Goal: Information Seeking & Learning: Check status

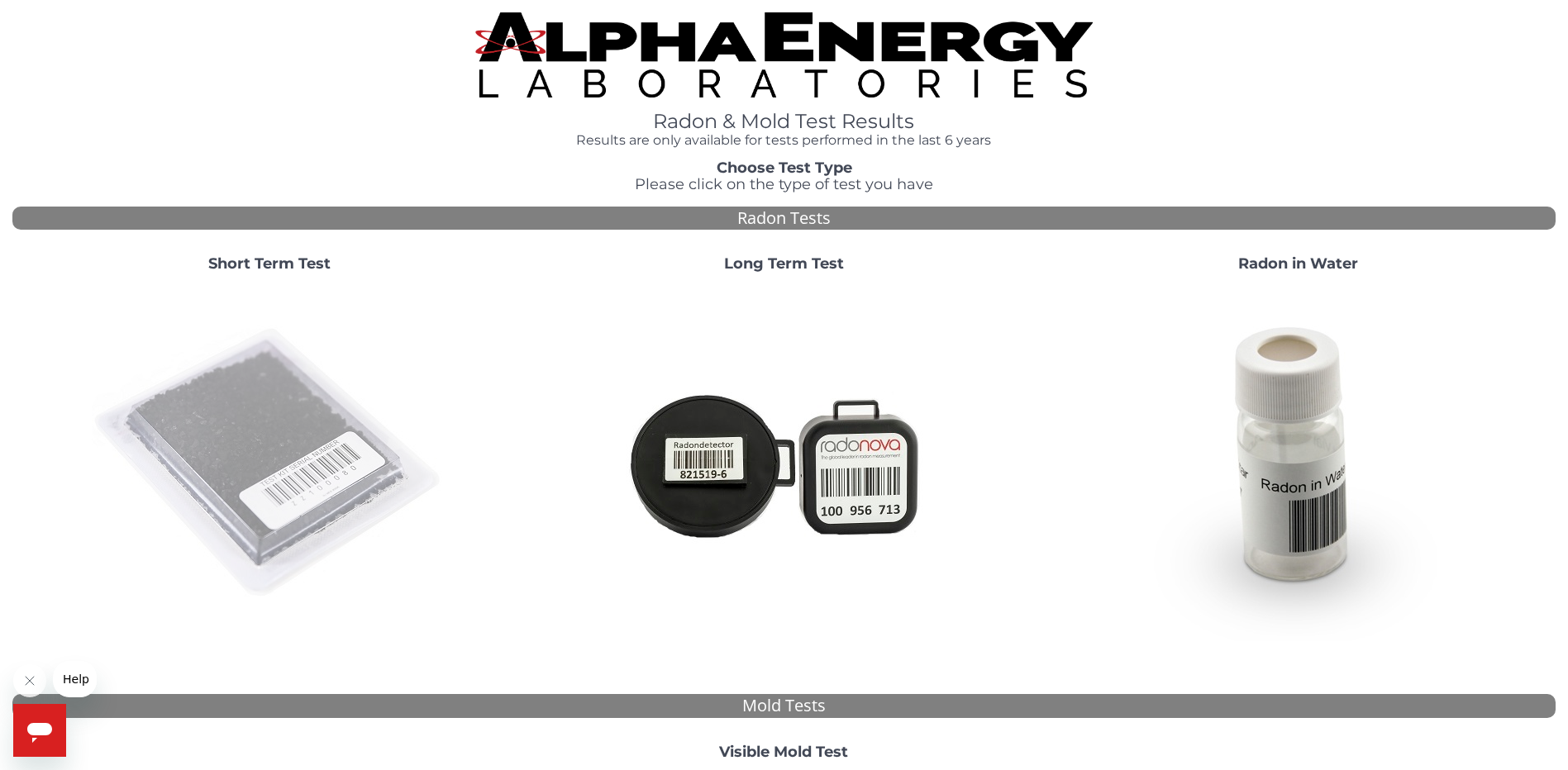
click at [264, 415] on img at bounding box center [269, 464] width 356 height 356
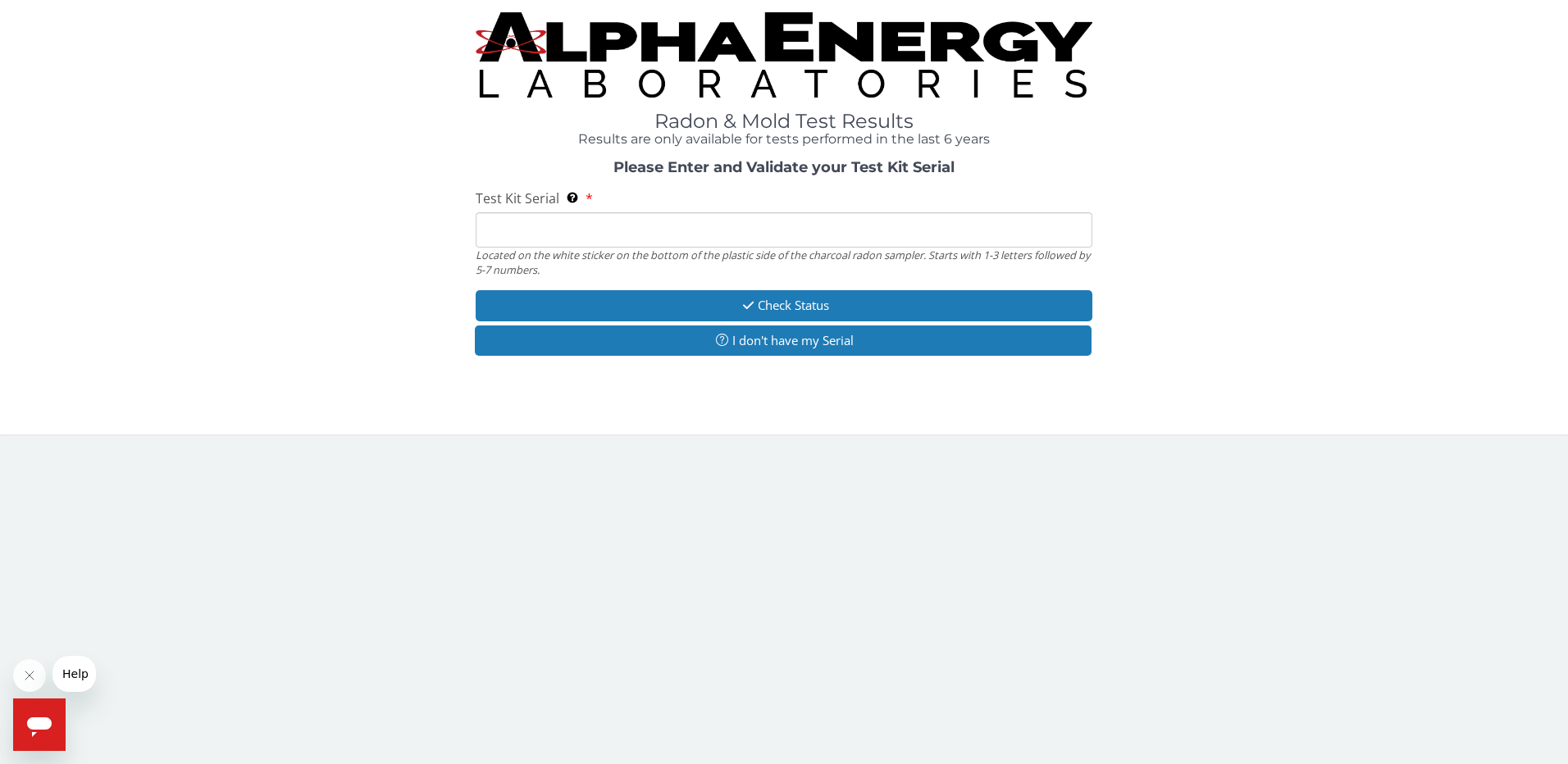
click at [809, 222] on input "Test Kit Serial Located on the white sticker on the bottom of the plastic side …" at bounding box center [784, 230] width 618 height 35
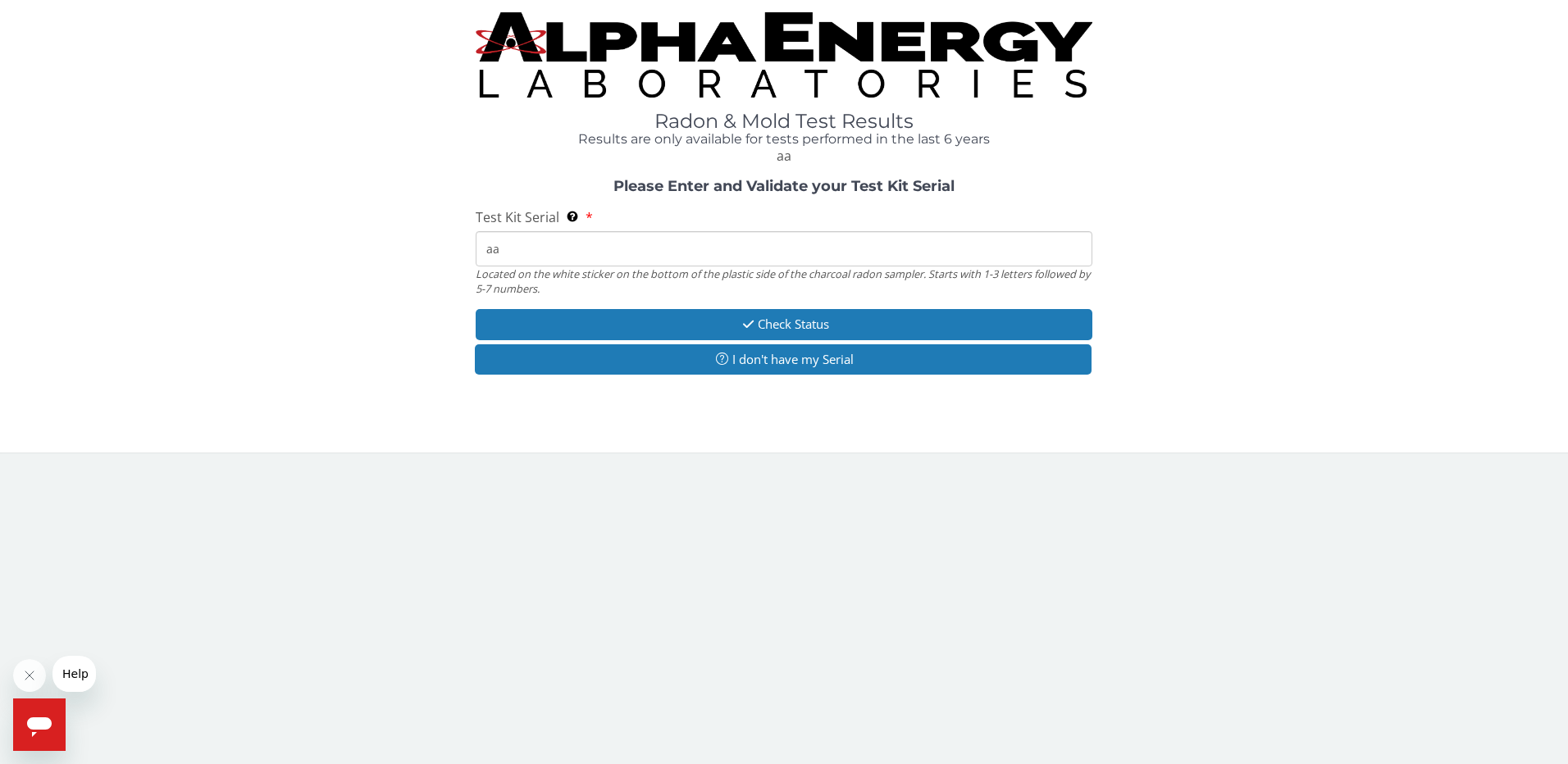
type input "a"
click at [486, 251] on input "649561" at bounding box center [784, 248] width 618 height 35
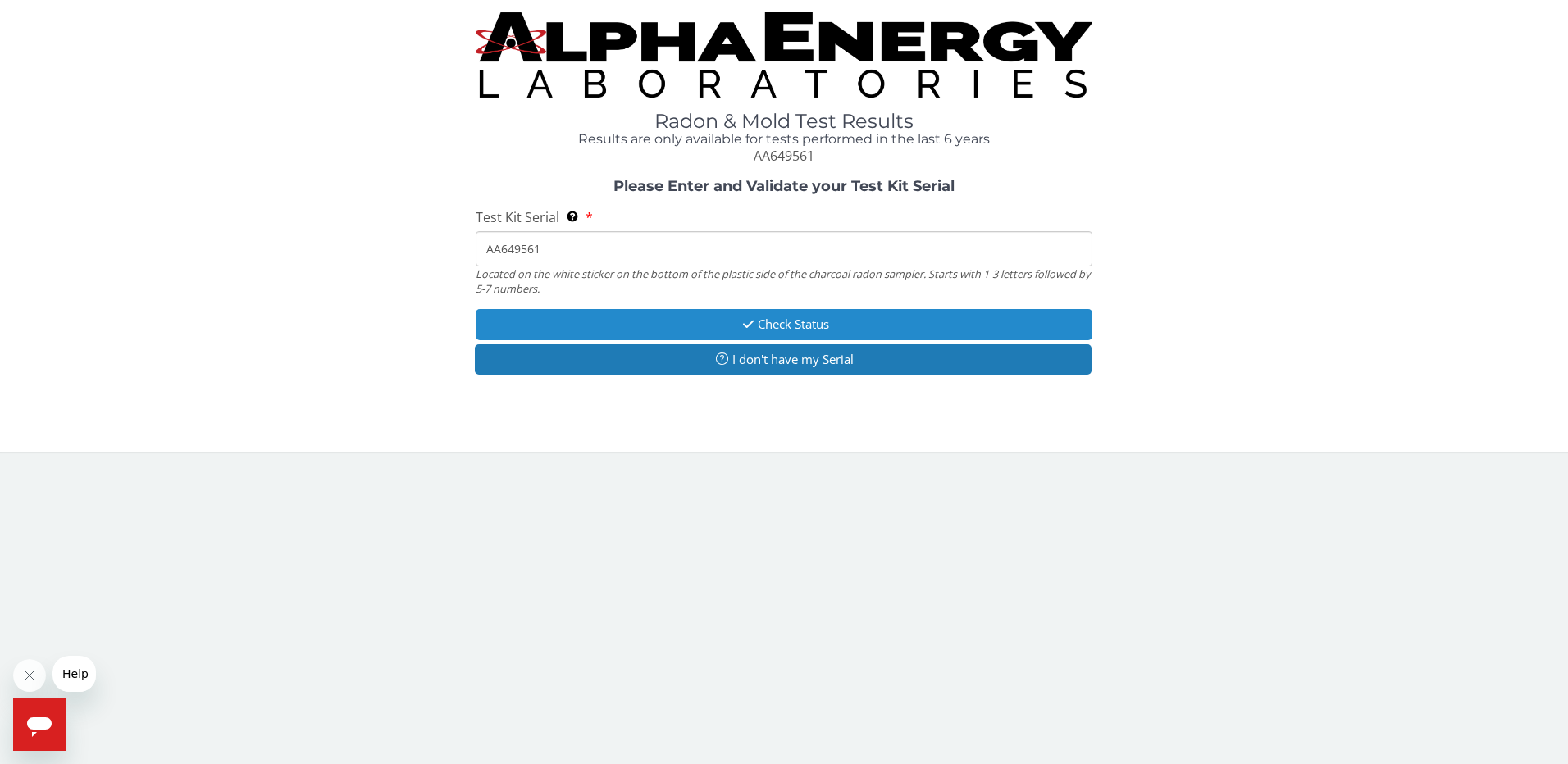
type input "AA649561"
click at [822, 318] on button "Check Status" at bounding box center [784, 324] width 618 height 30
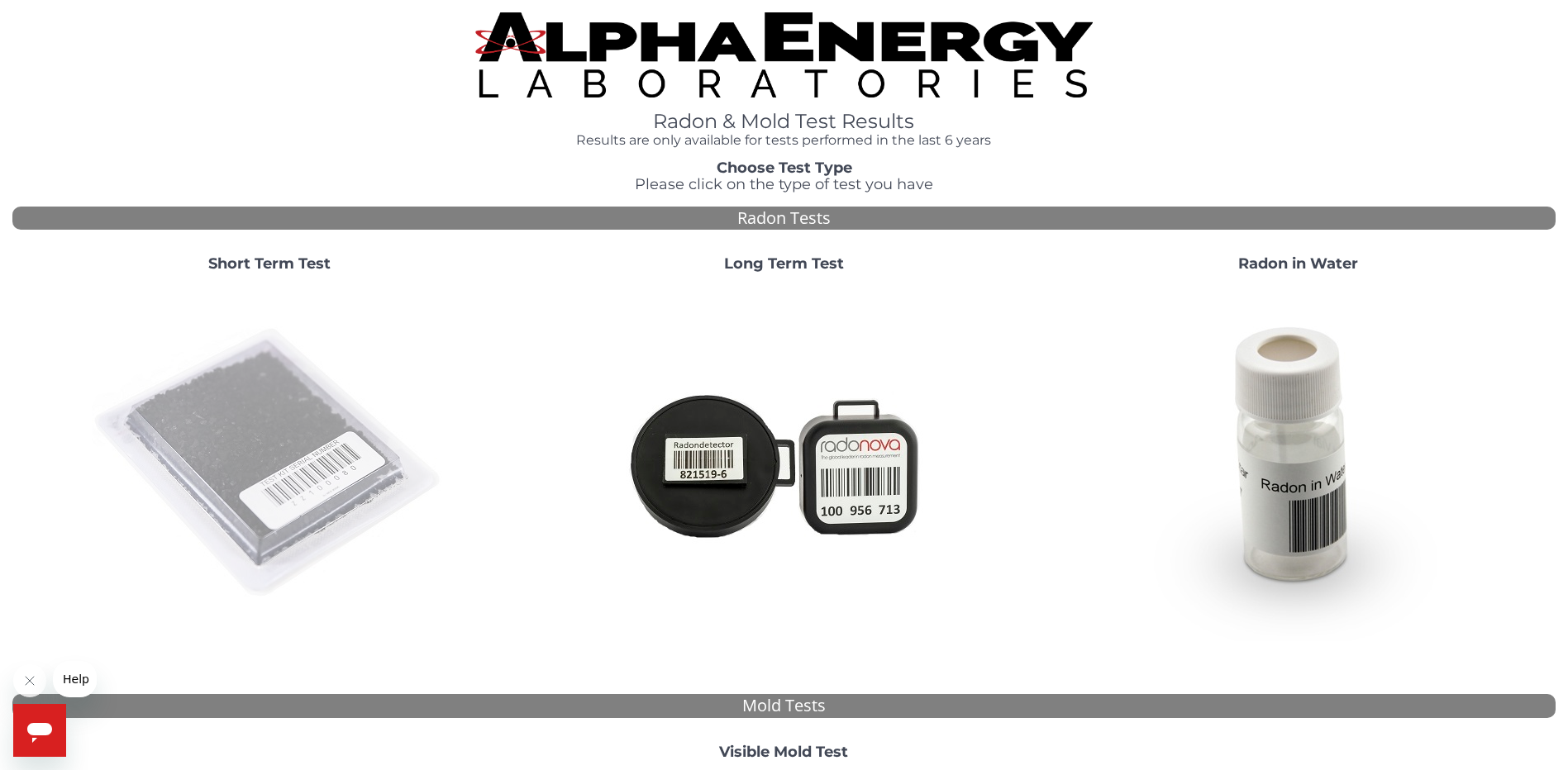
click at [306, 462] on img at bounding box center [269, 464] width 356 height 356
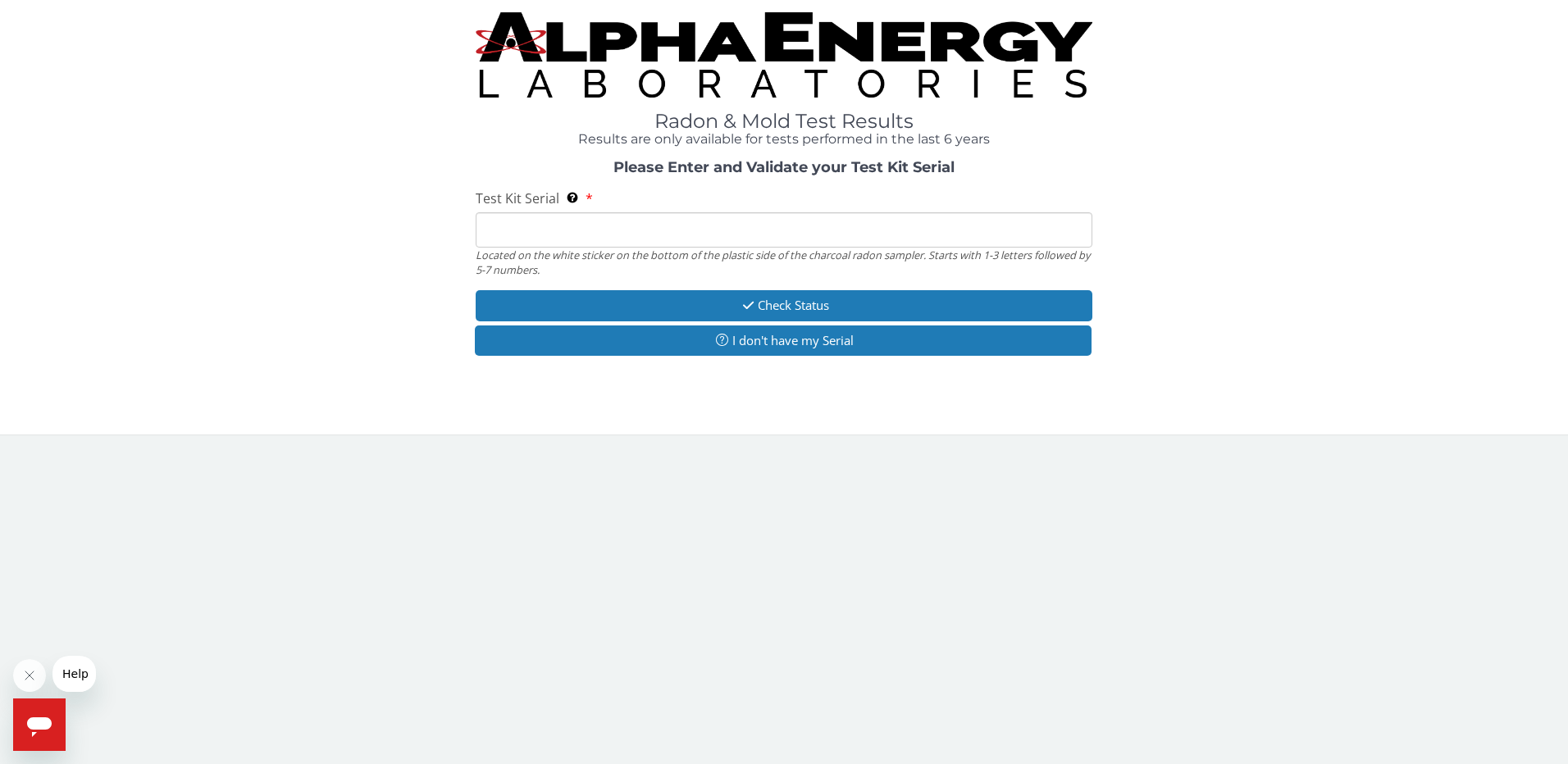
click at [681, 230] on input "Test Kit Serial Located on the white sticker on the bottom of the plastic side …" at bounding box center [784, 230] width 618 height 35
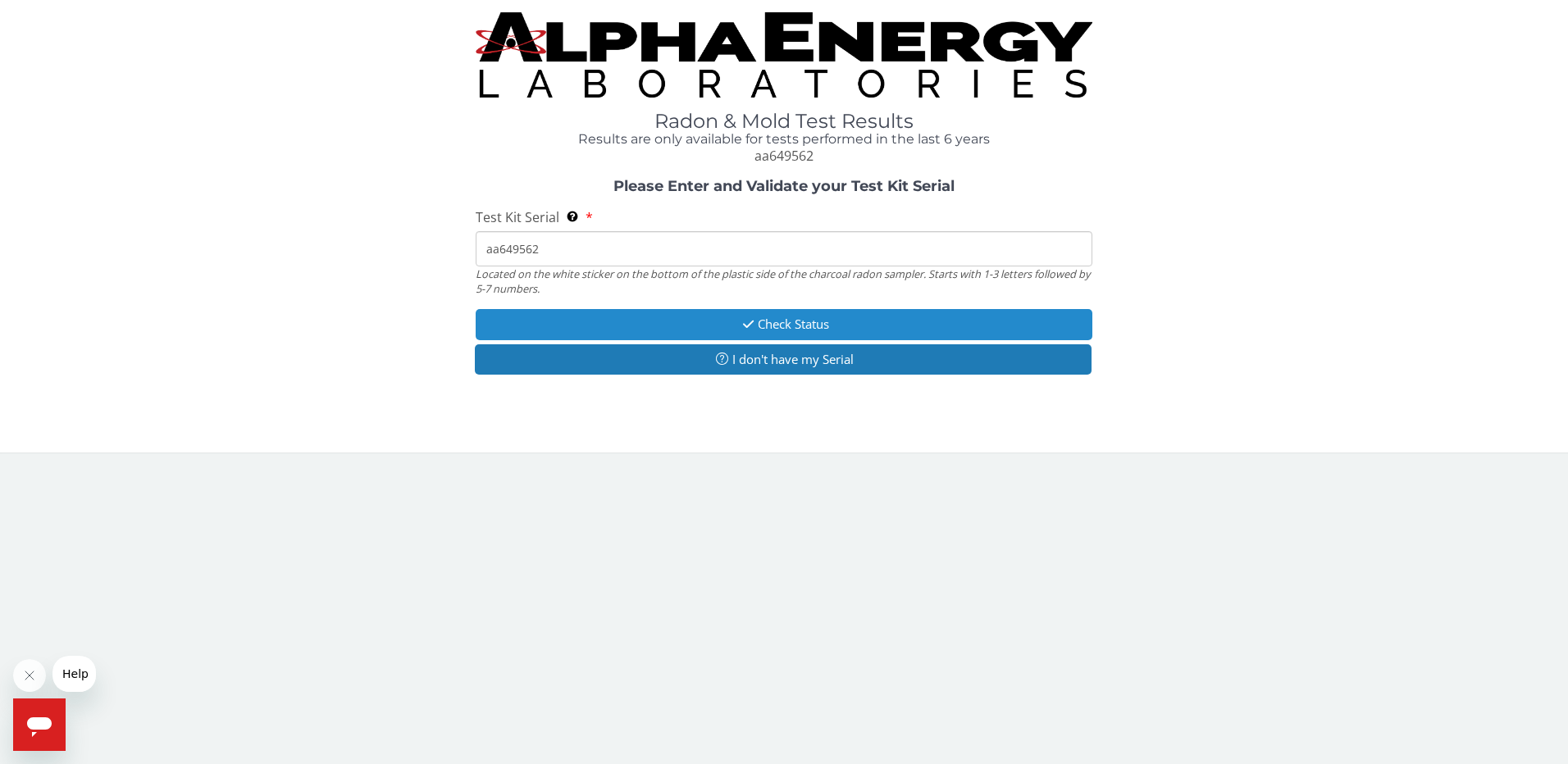
type input "aa649562"
click at [792, 317] on button "Check Status" at bounding box center [784, 324] width 618 height 30
